Goal: Information Seeking & Learning: Learn about a topic

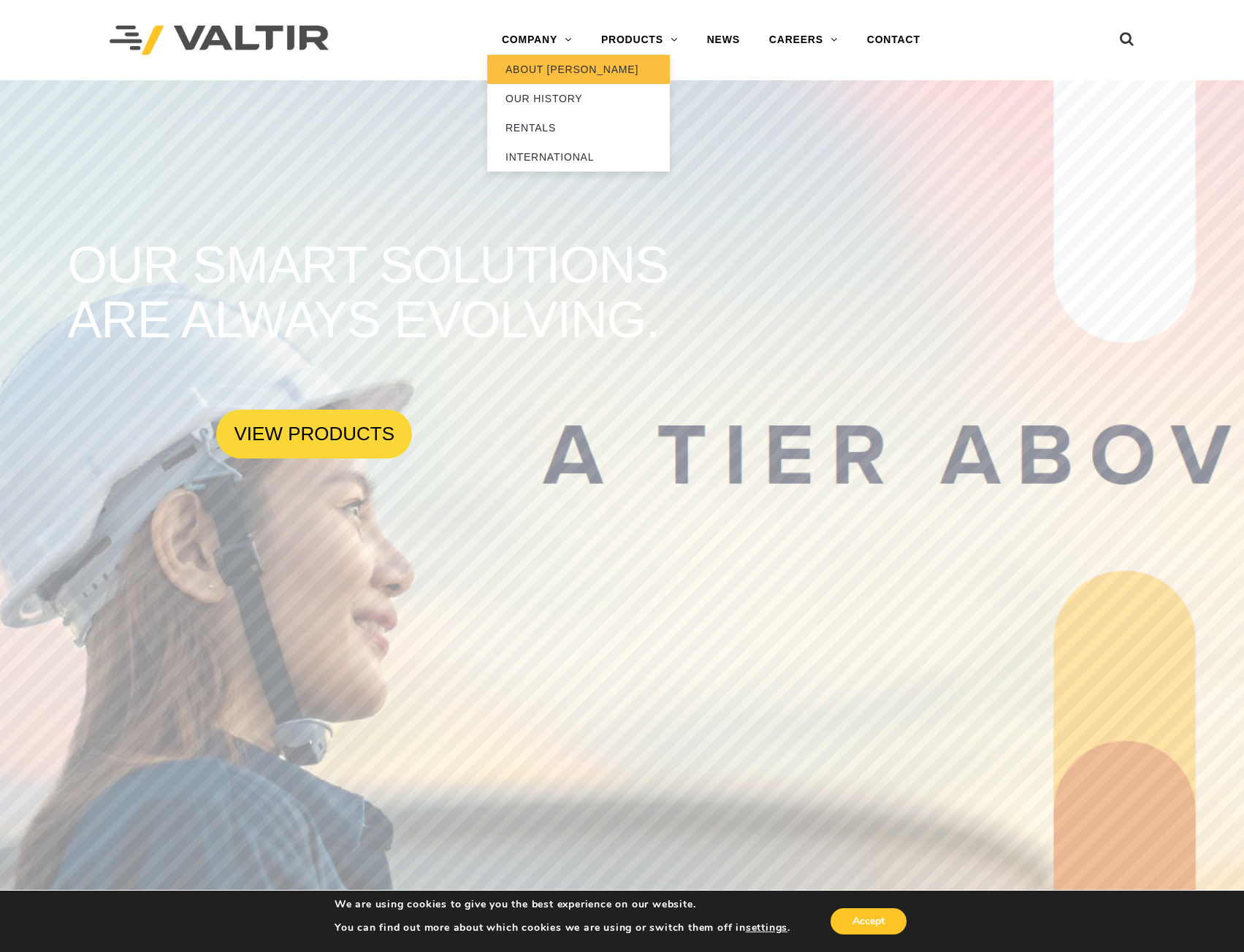
click at [543, 67] on link "ABOUT [PERSON_NAME]" at bounding box center [578, 69] width 183 height 29
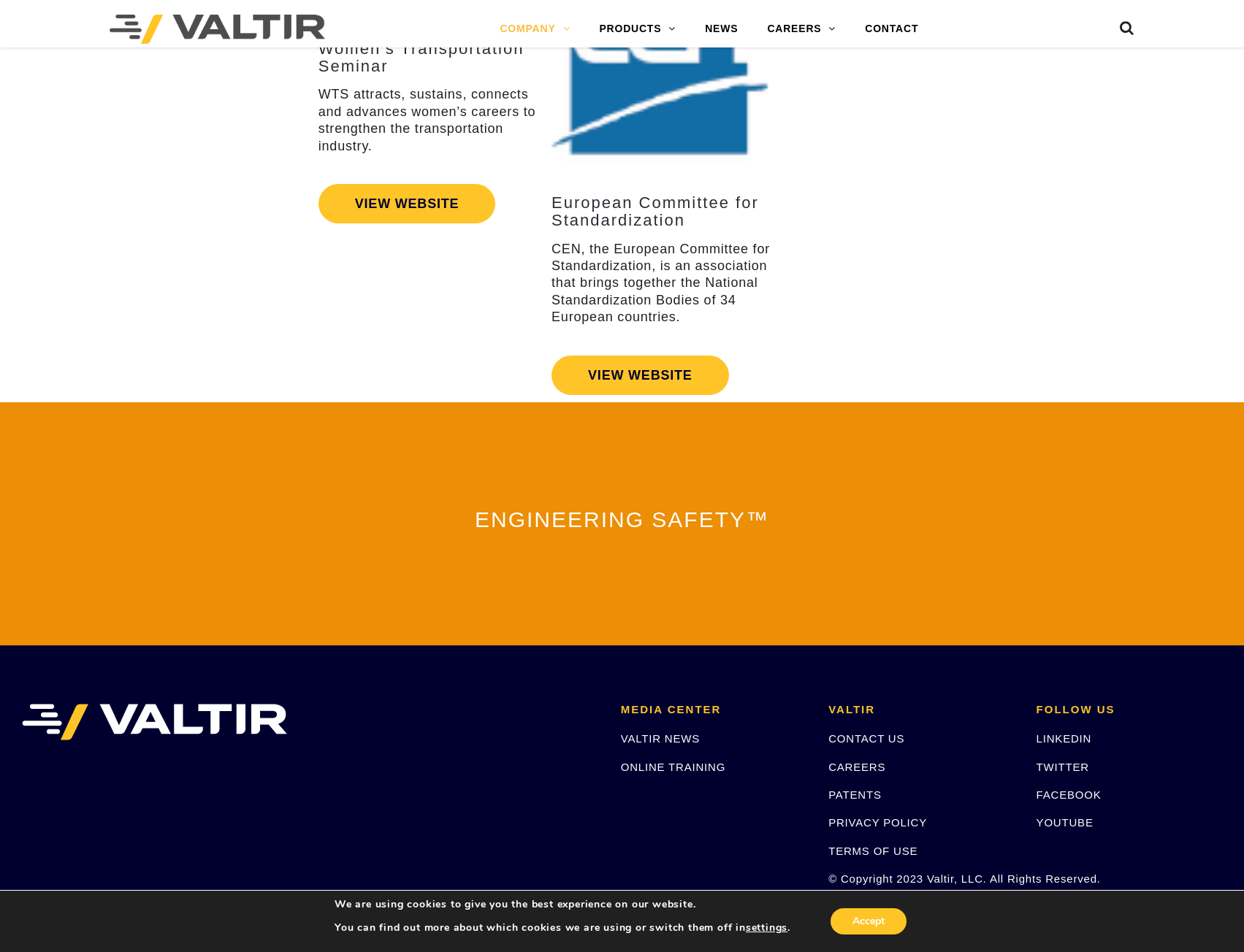
scroll to position [2971, 0]
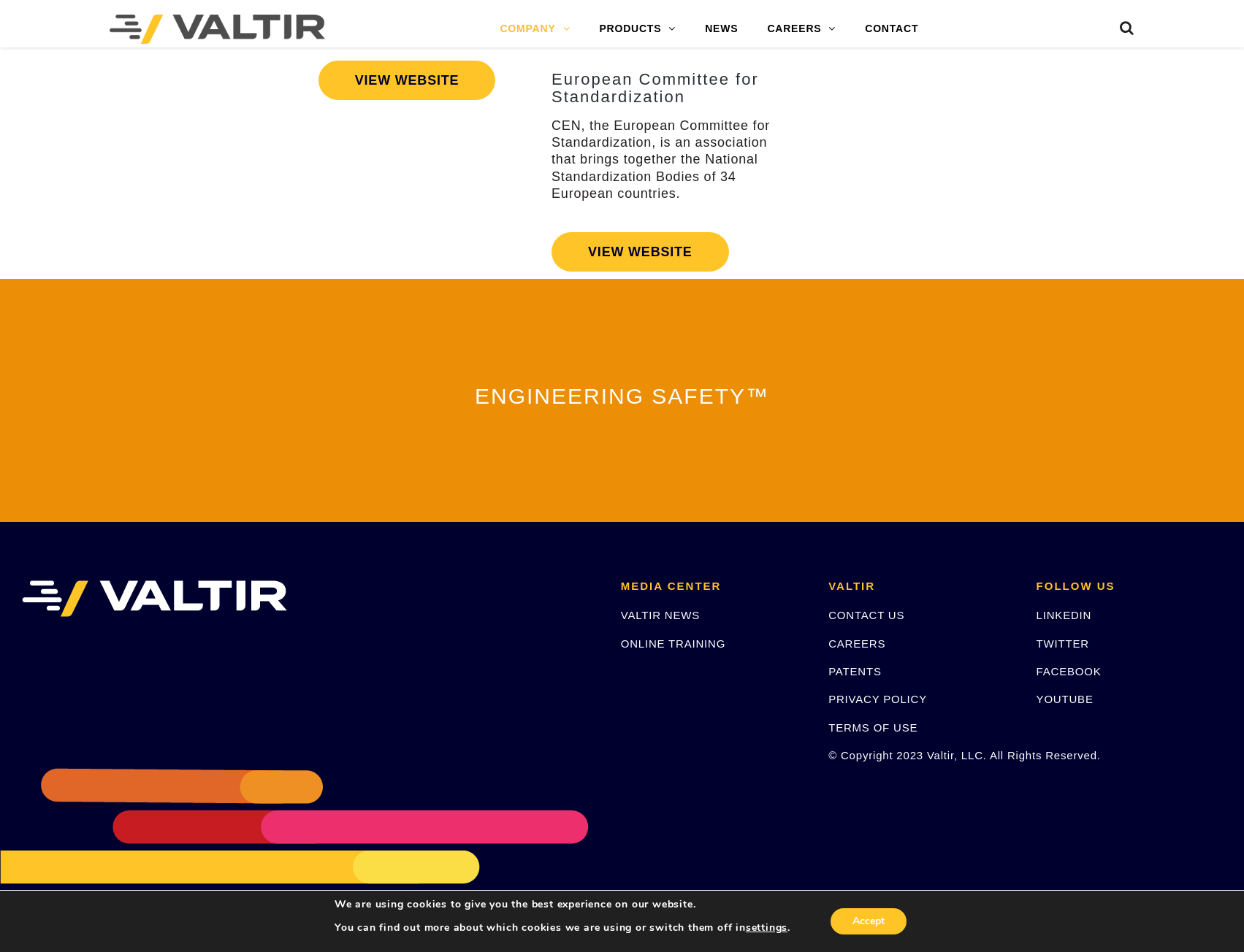
click at [1206, 482] on div "ENGINEERING SAFETY™" at bounding box center [622, 400] width 1244 height 243
click at [0, 951] on div at bounding box center [0, 961] width 0 height 0
